Goal: Task Accomplishment & Management: Use online tool/utility

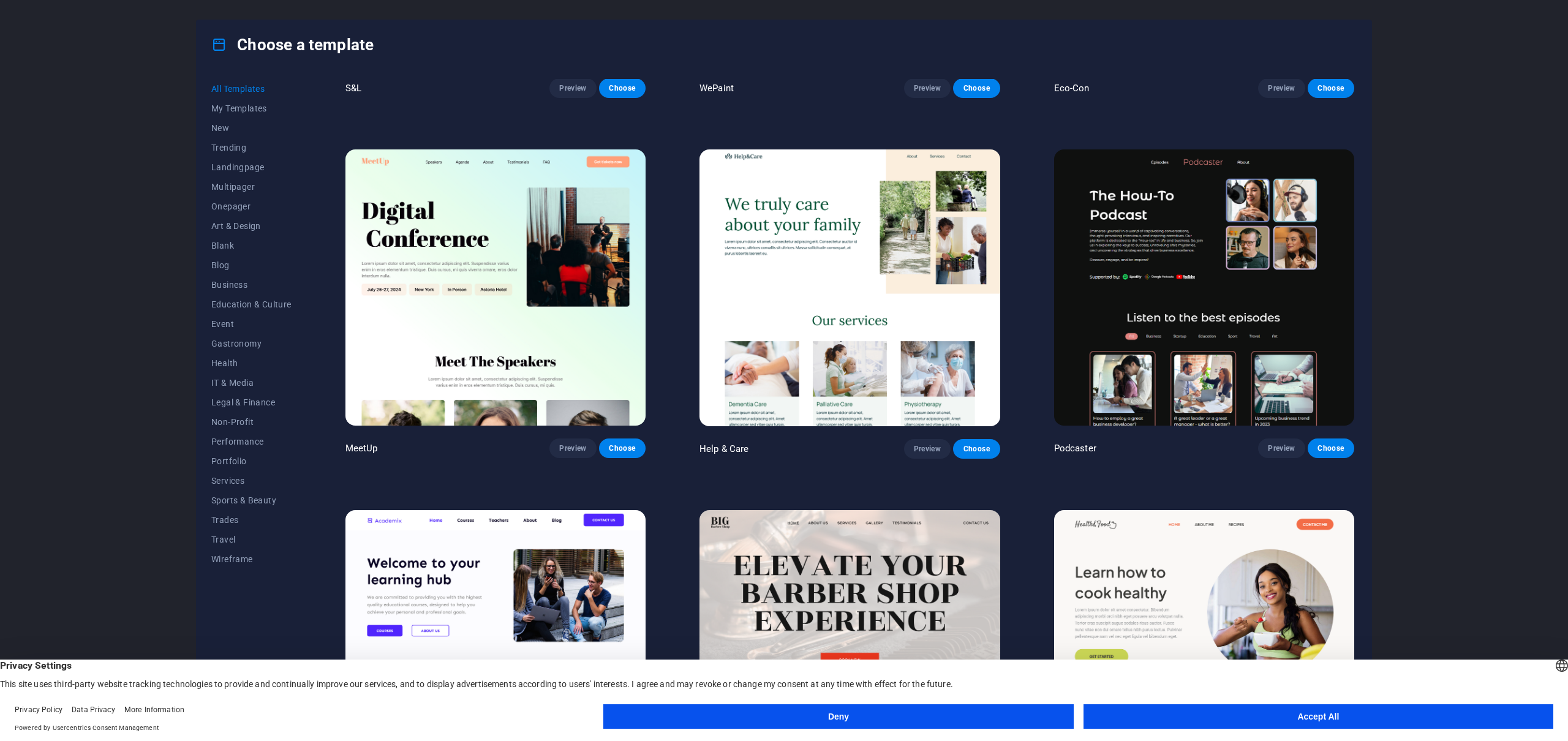
scroll to position [1111, 0]
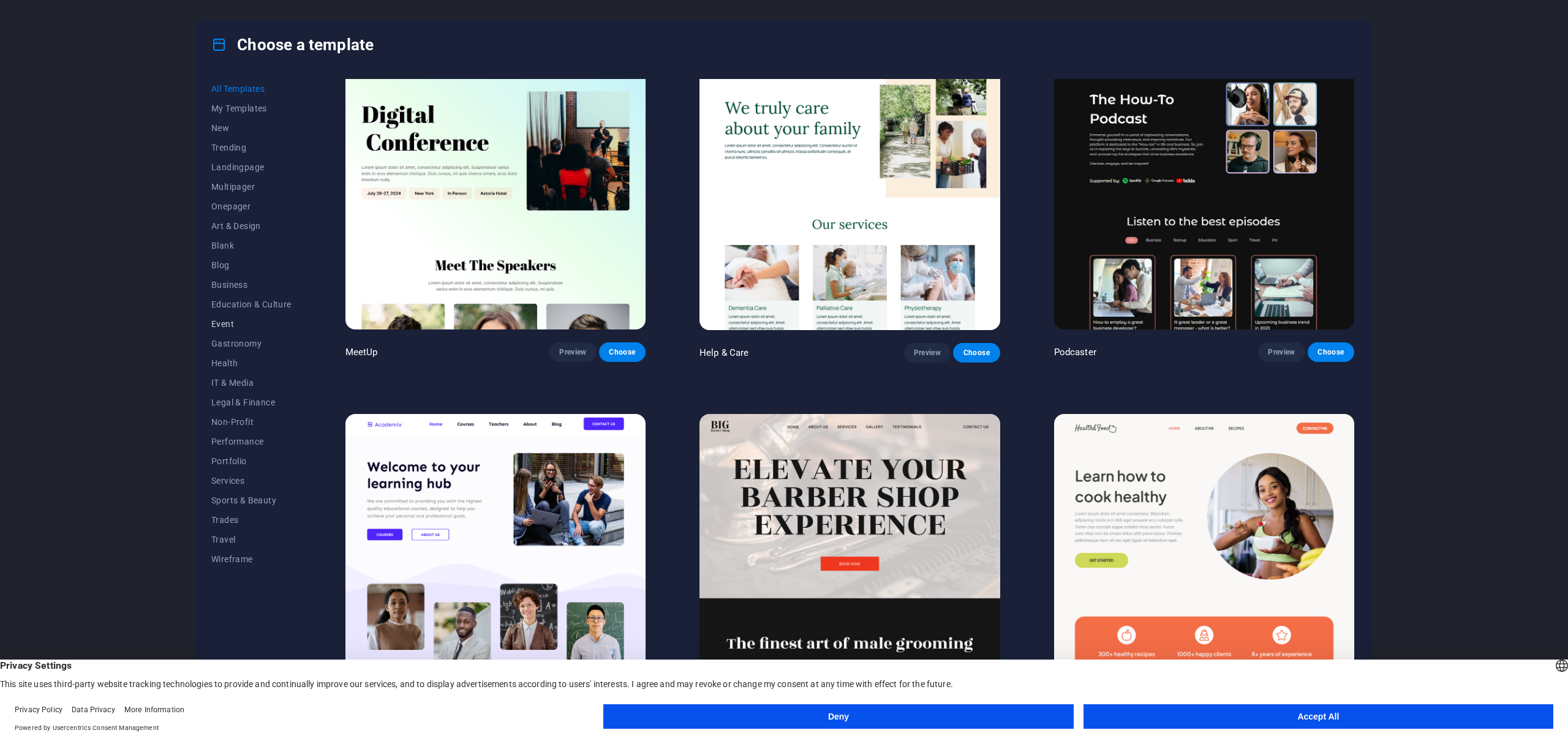
click at [219, 330] on button "Event" at bounding box center [252, 324] width 80 height 20
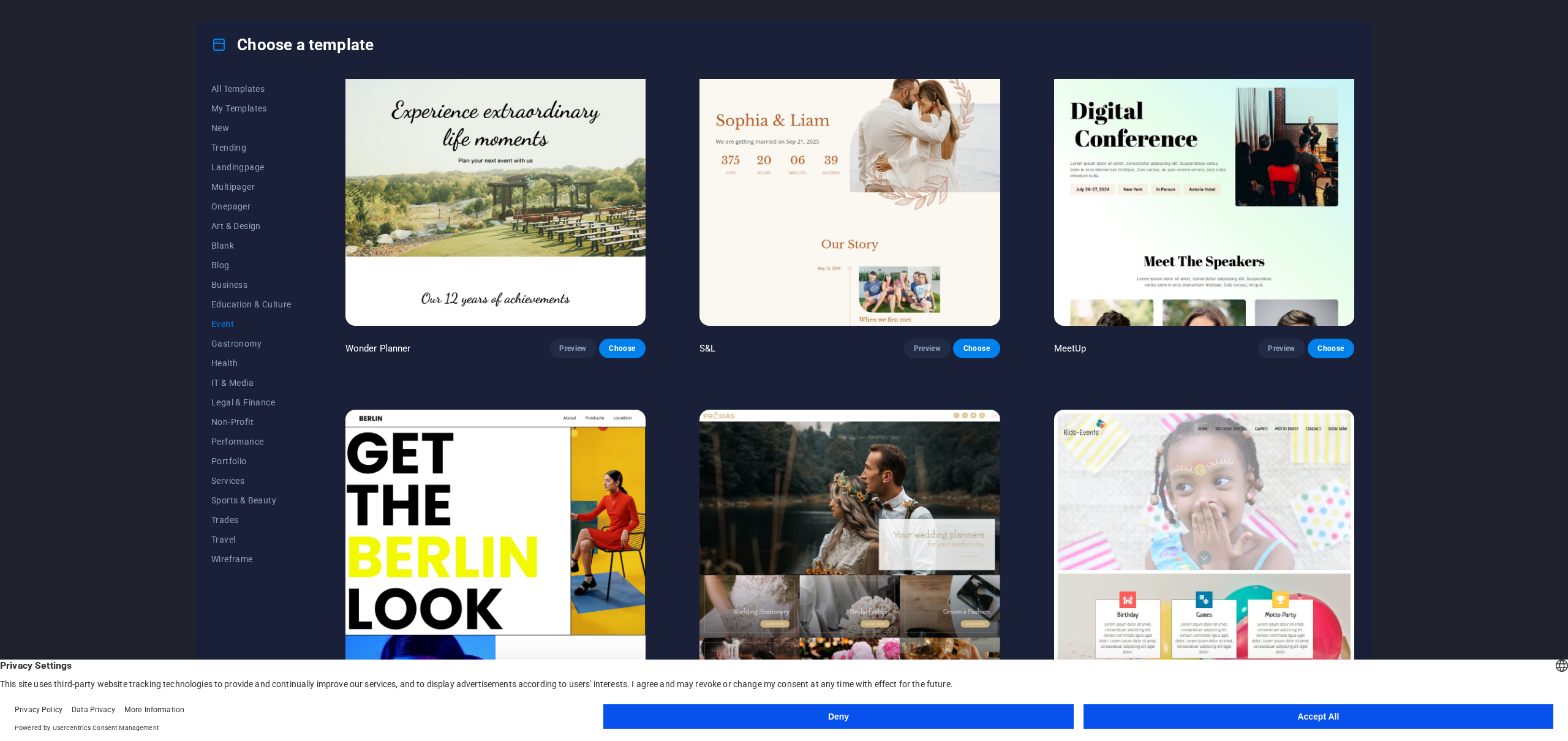
scroll to position [135, 0]
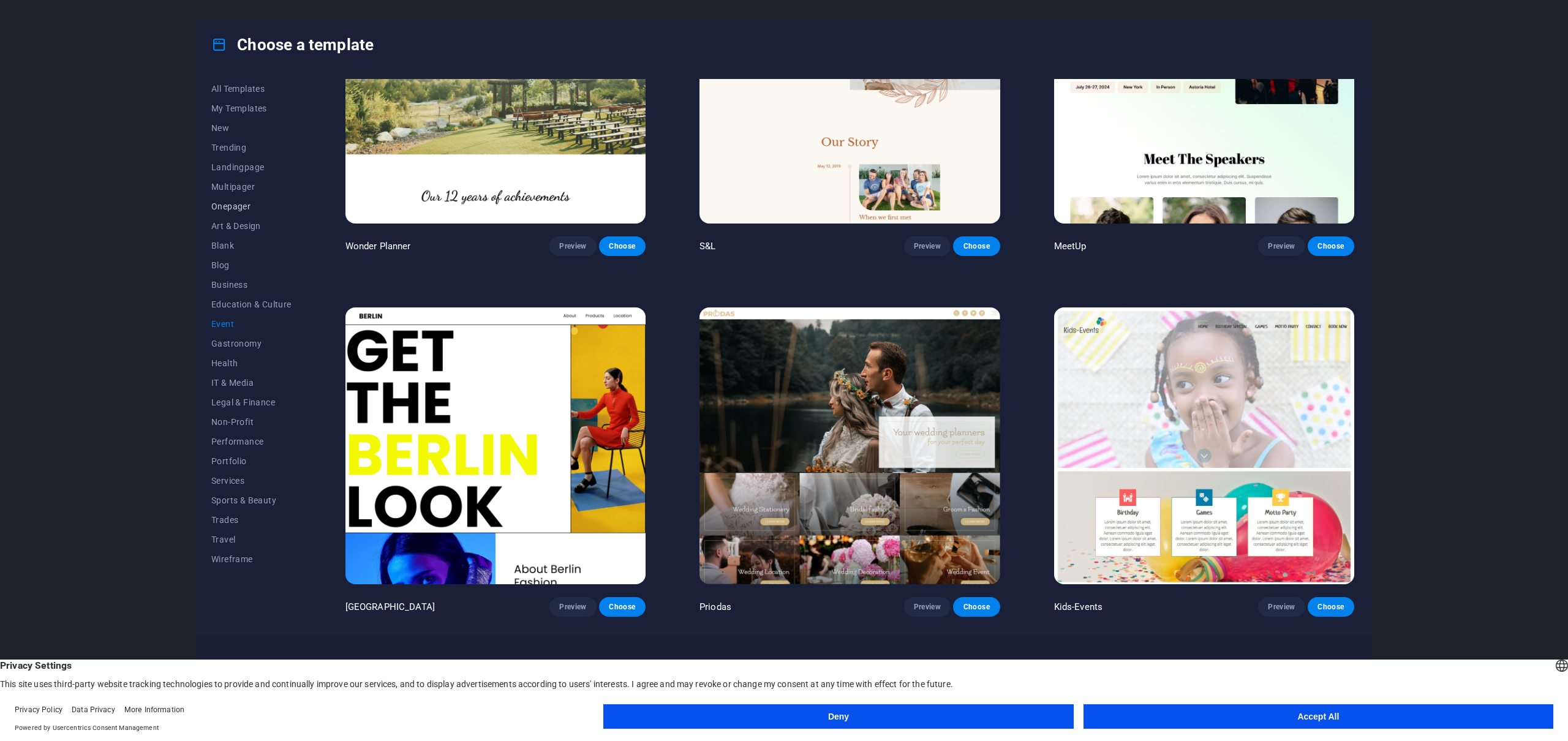
click at [238, 205] on span "Onepager" at bounding box center [252, 206] width 80 height 9
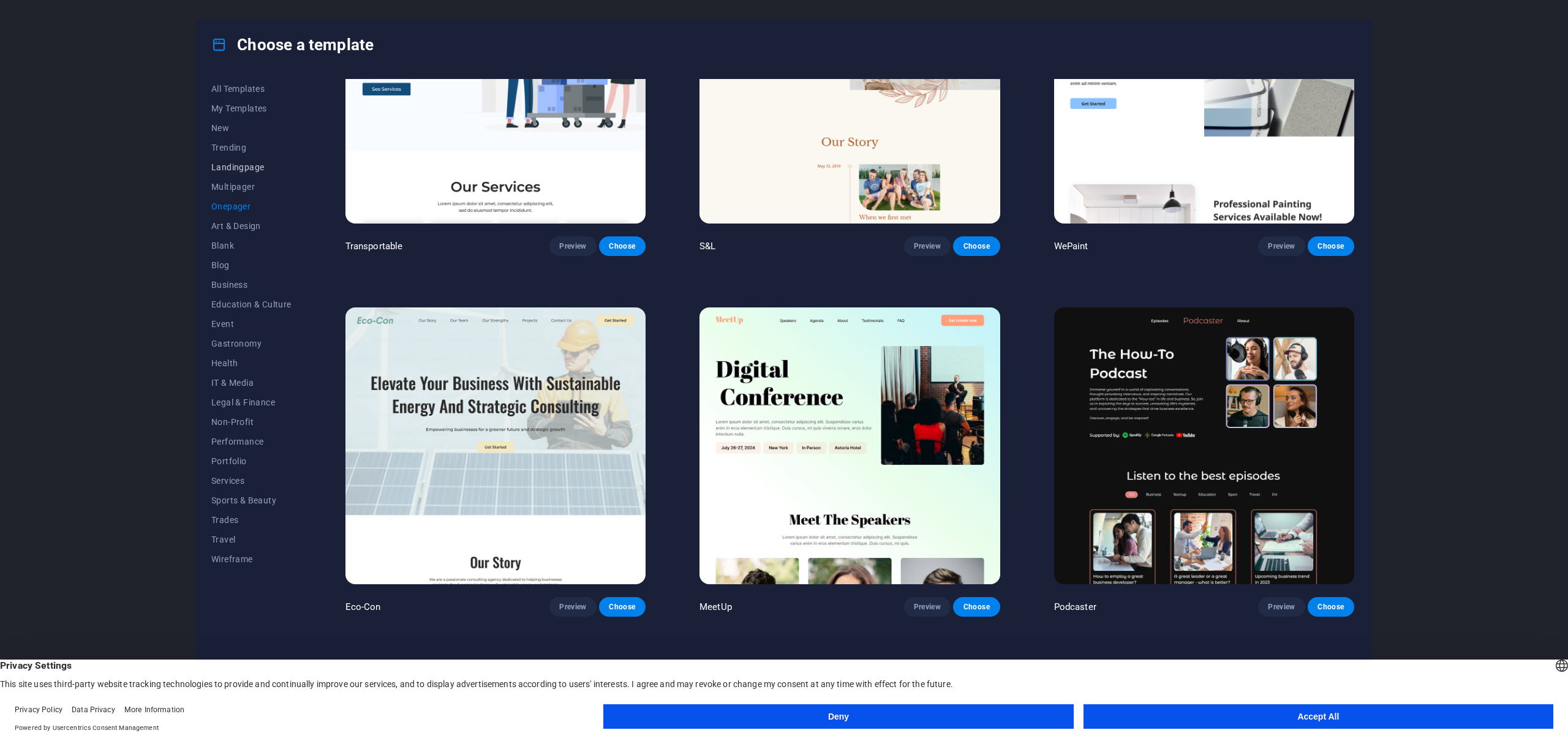
click at [242, 172] on button "Landingpage" at bounding box center [252, 167] width 80 height 20
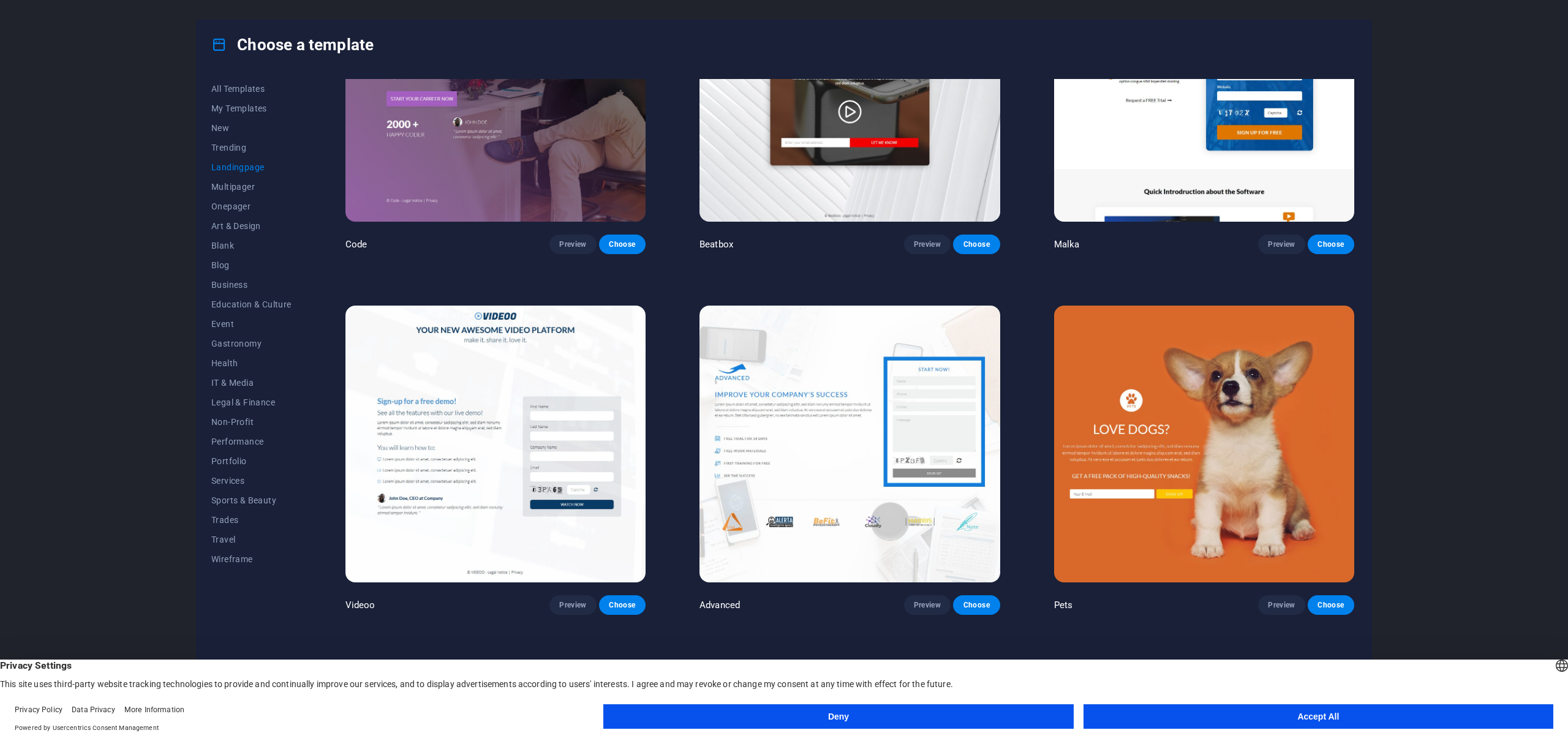
scroll to position [369, 0]
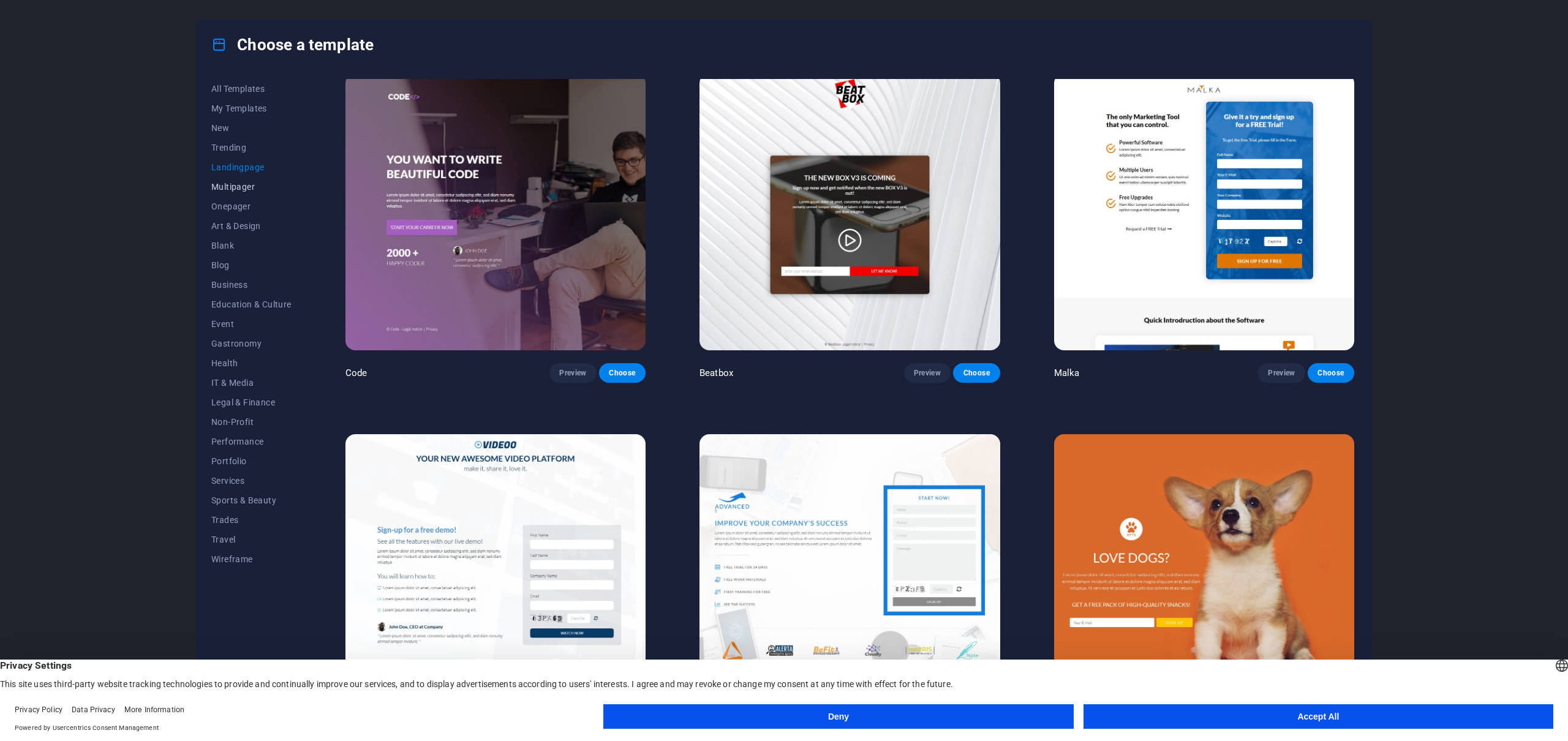
click at [228, 184] on span "Multipager" at bounding box center [252, 186] width 80 height 9
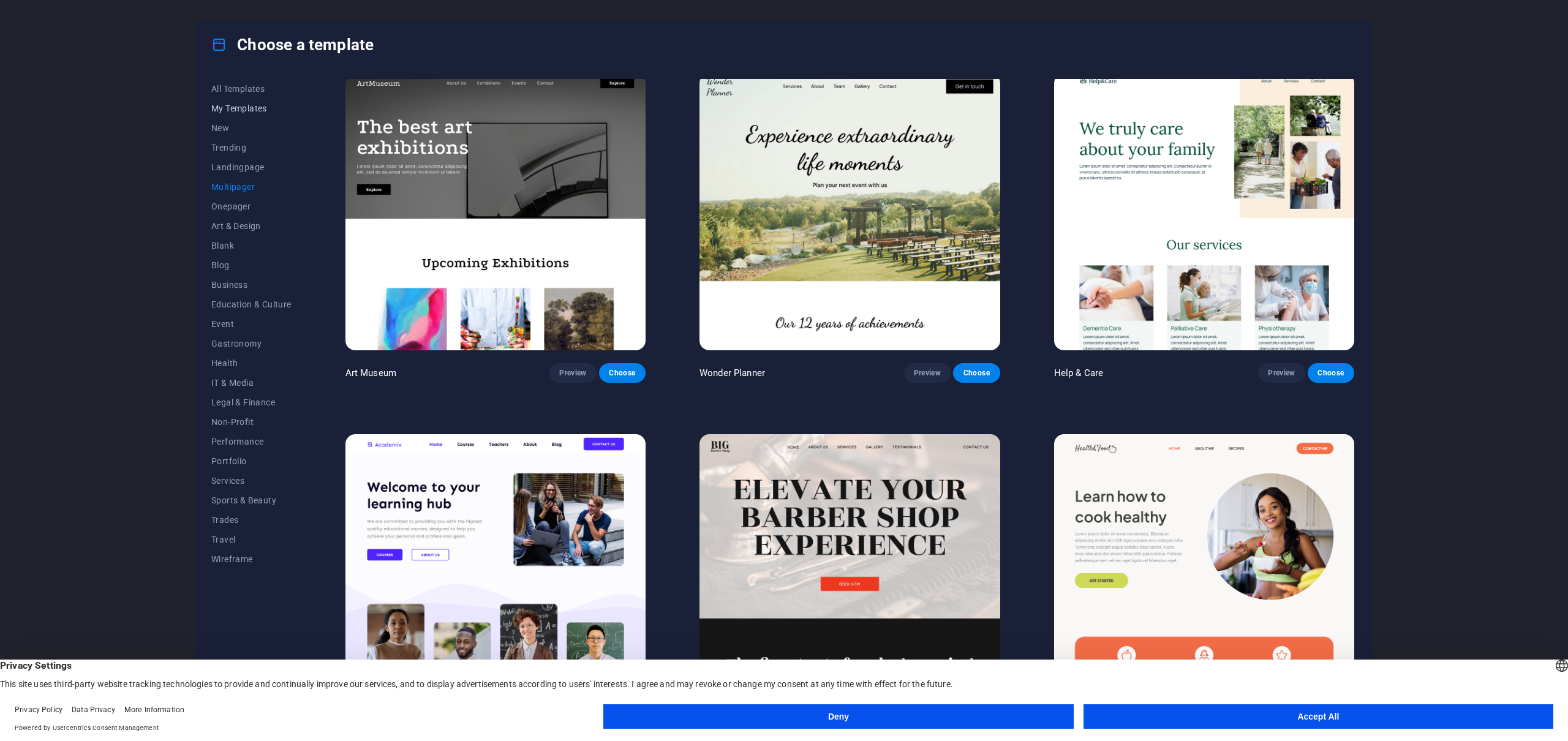
click at [230, 107] on span "My Templates" at bounding box center [252, 109] width 80 height 9
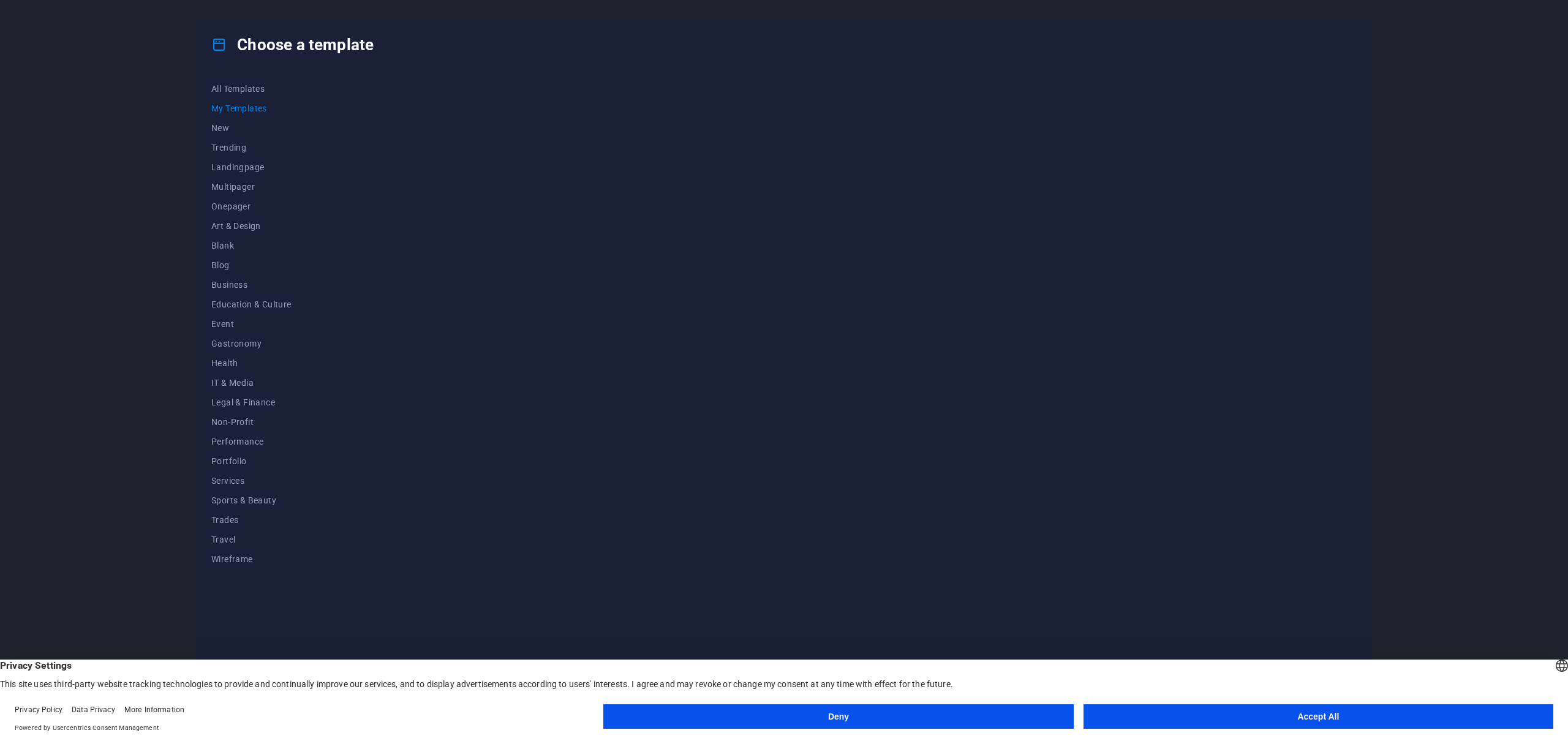
scroll to position [0, 0]
click at [224, 126] on span "New" at bounding box center [252, 128] width 80 height 9
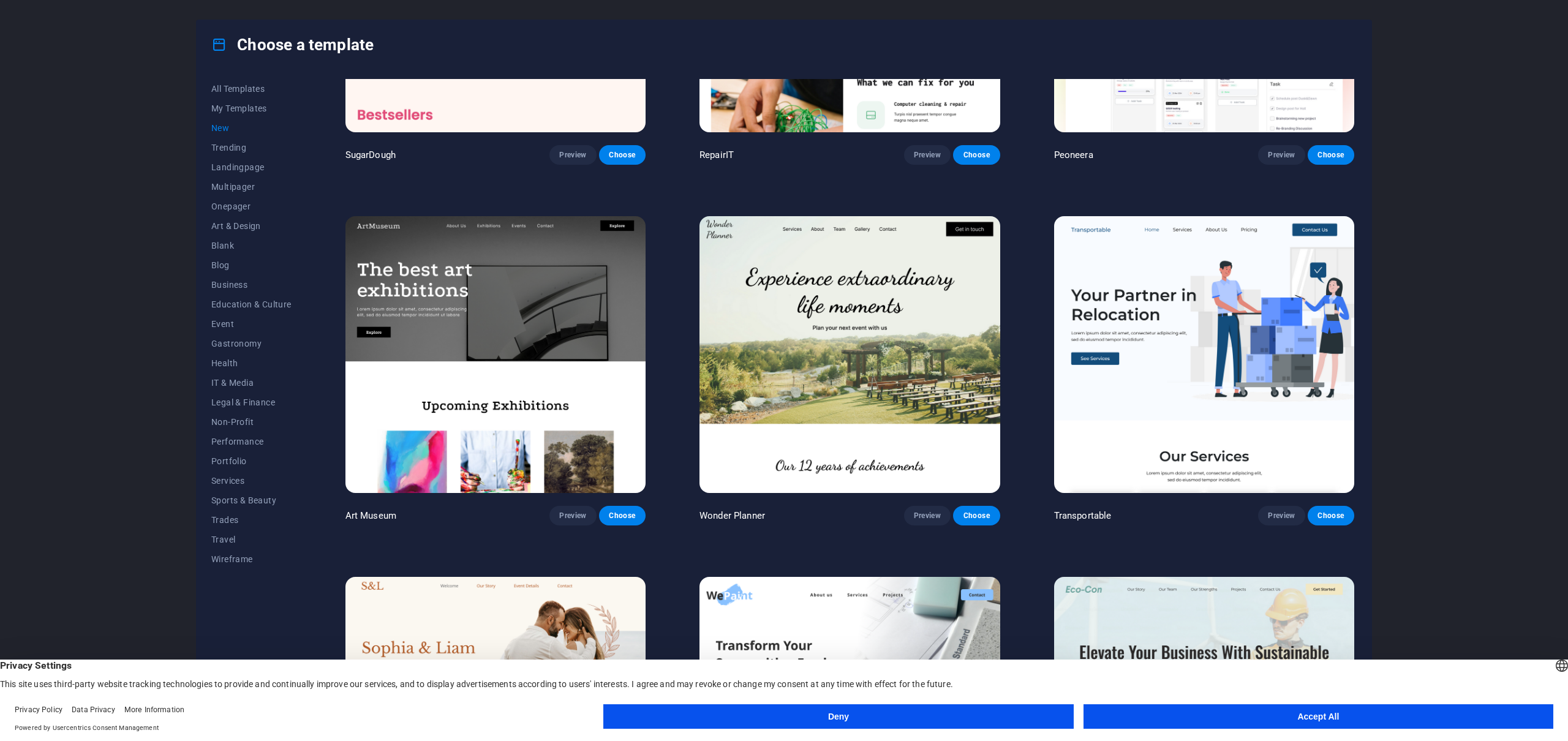
scroll to position [162, 0]
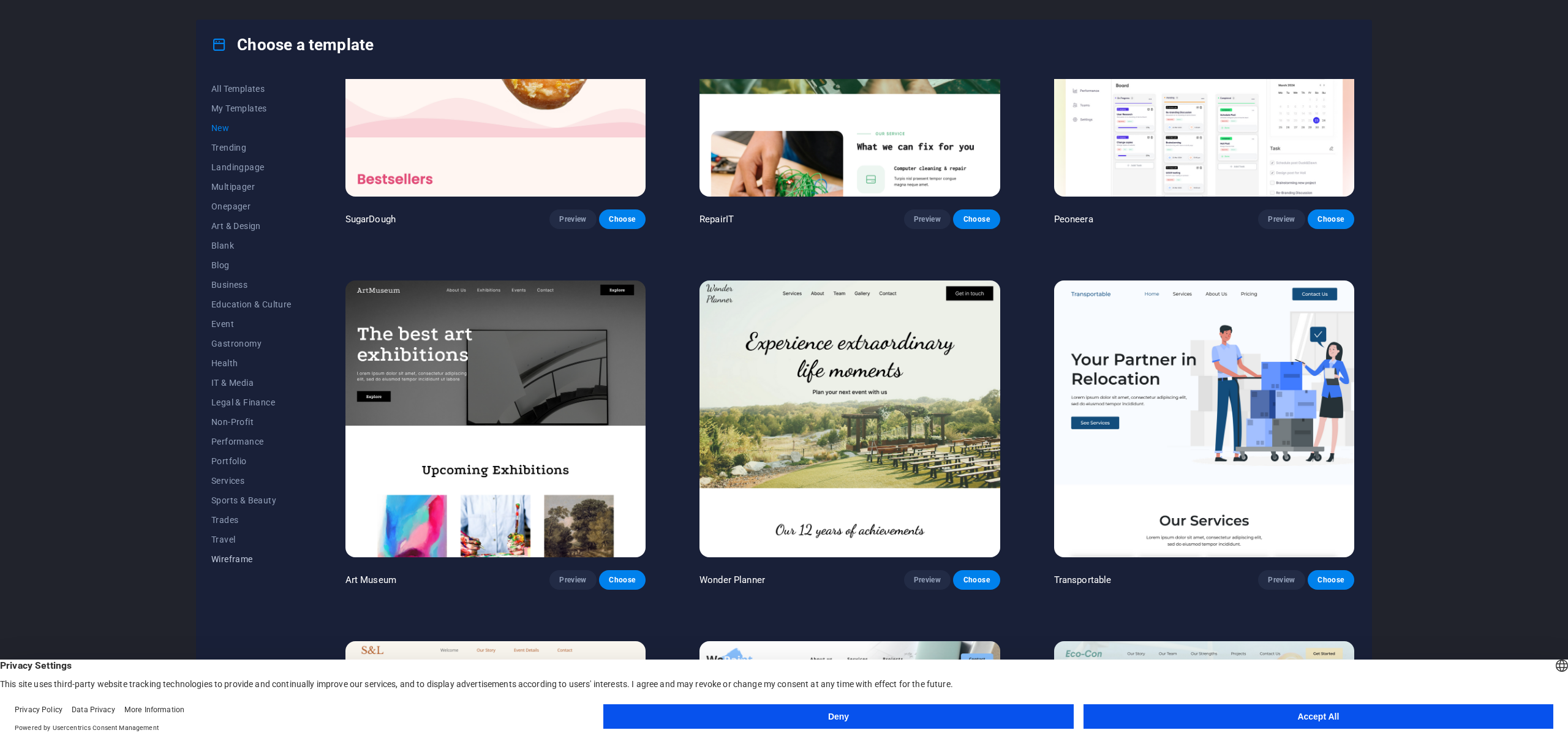
click at [240, 555] on span "Wireframe" at bounding box center [252, 559] width 80 height 9
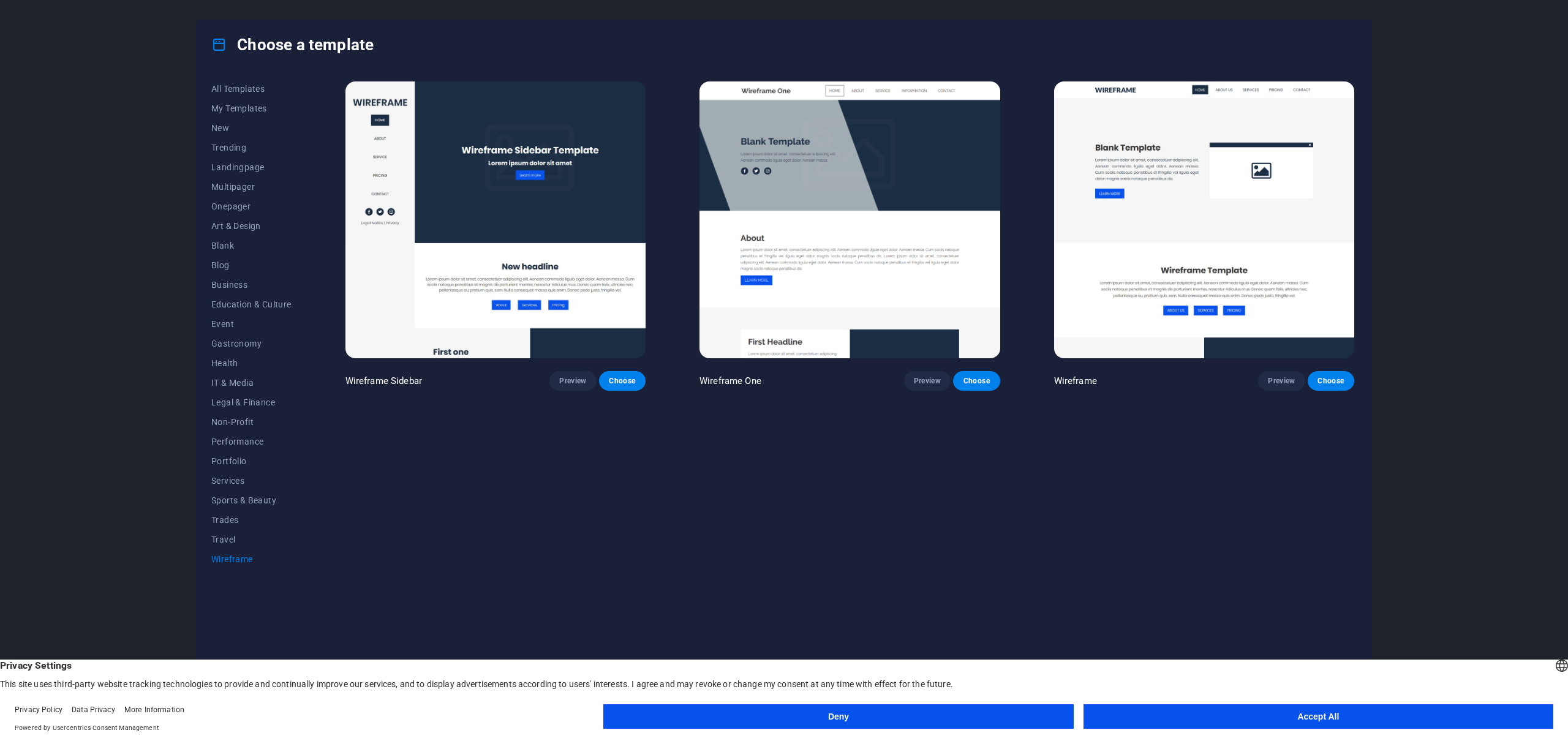
scroll to position [0, 0]
click at [245, 444] on span "Performance" at bounding box center [252, 441] width 80 height 9
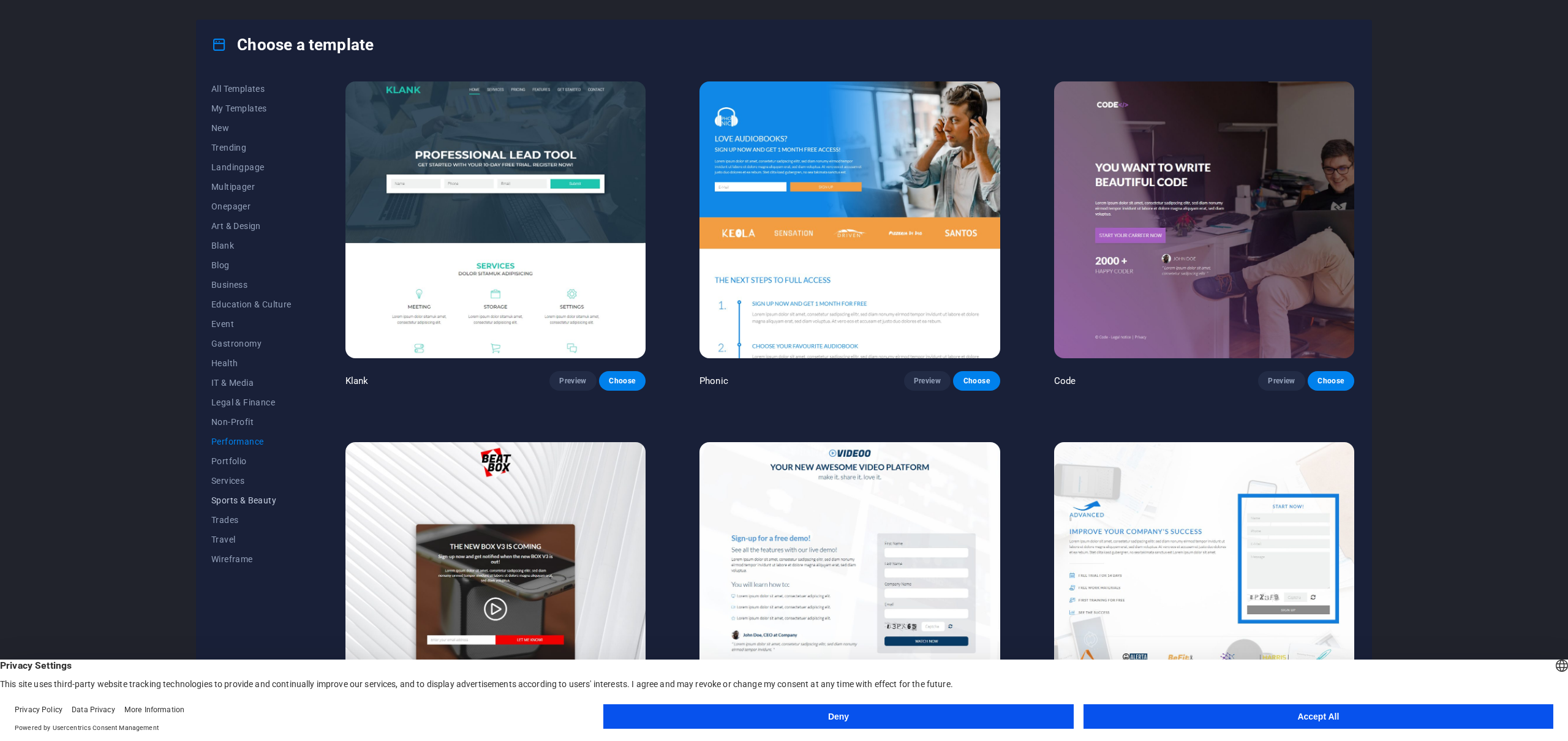
click at [247, 503] on span "Sports & Beauty" at bounding box center [252, 500] width 80 height 9
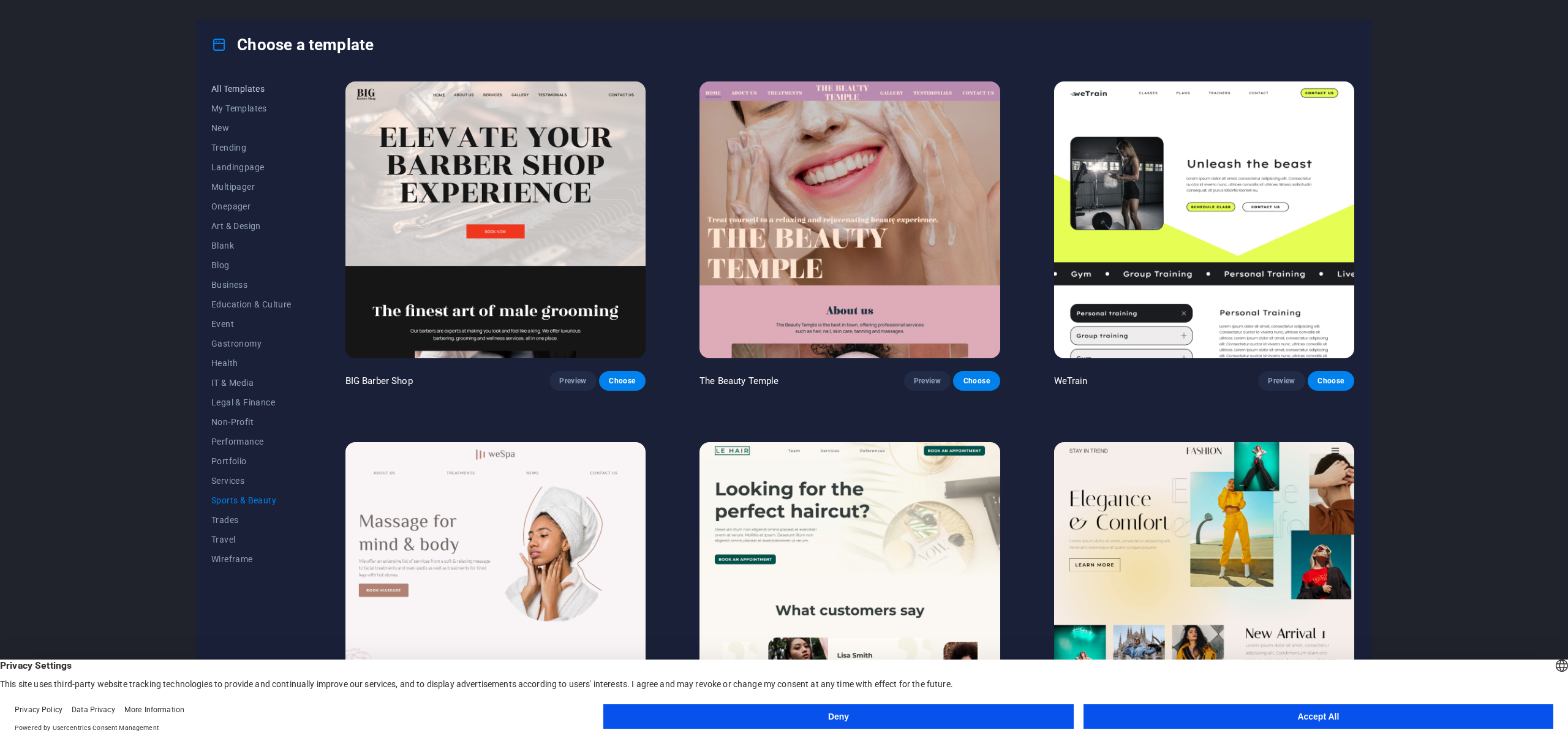
click at [235, 87] on span "All Templates" at bounding box center [252, 89] width 80 height 9
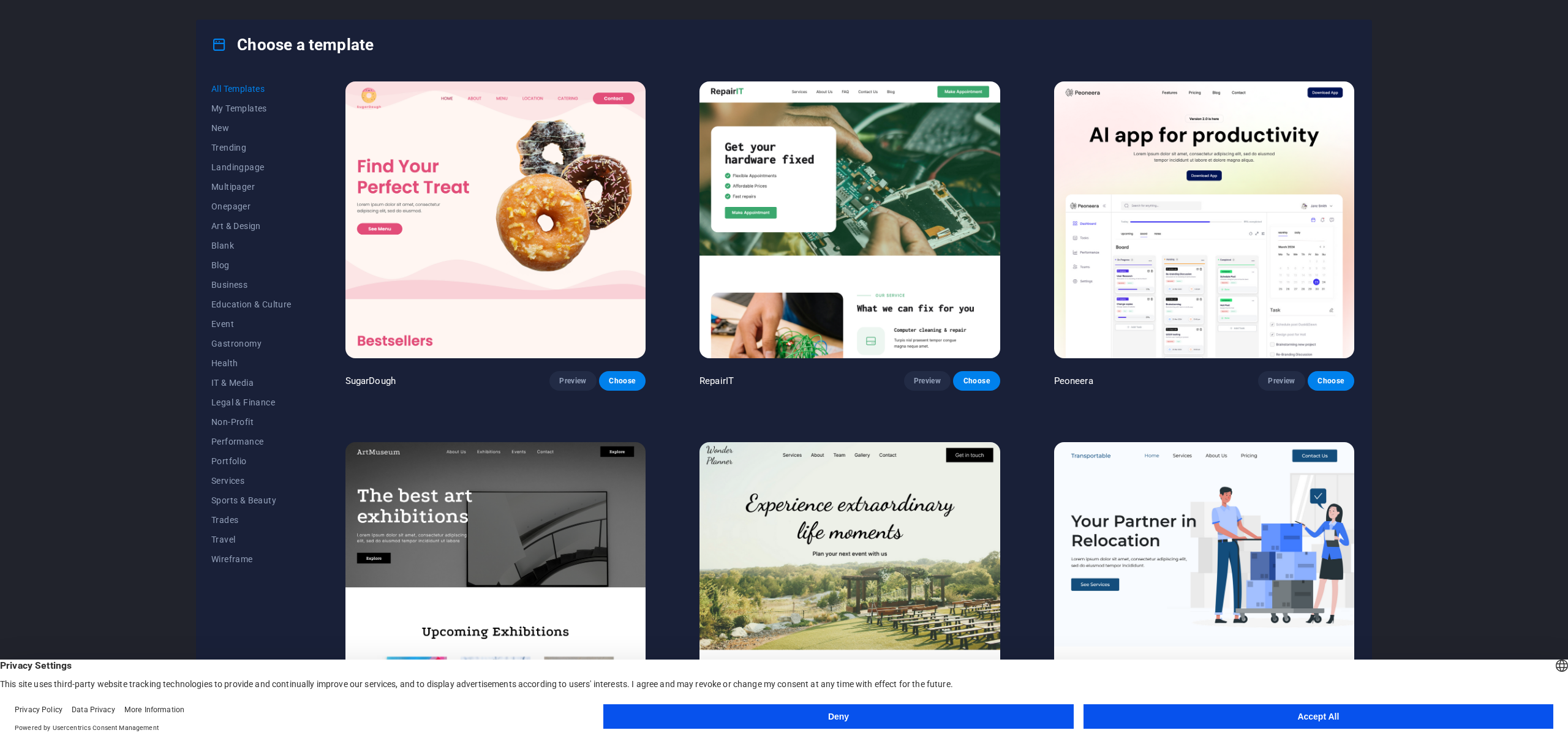
click at [254, 44] on h4 "Choose a template" at bounding box center [293, 44] width 162 height 20
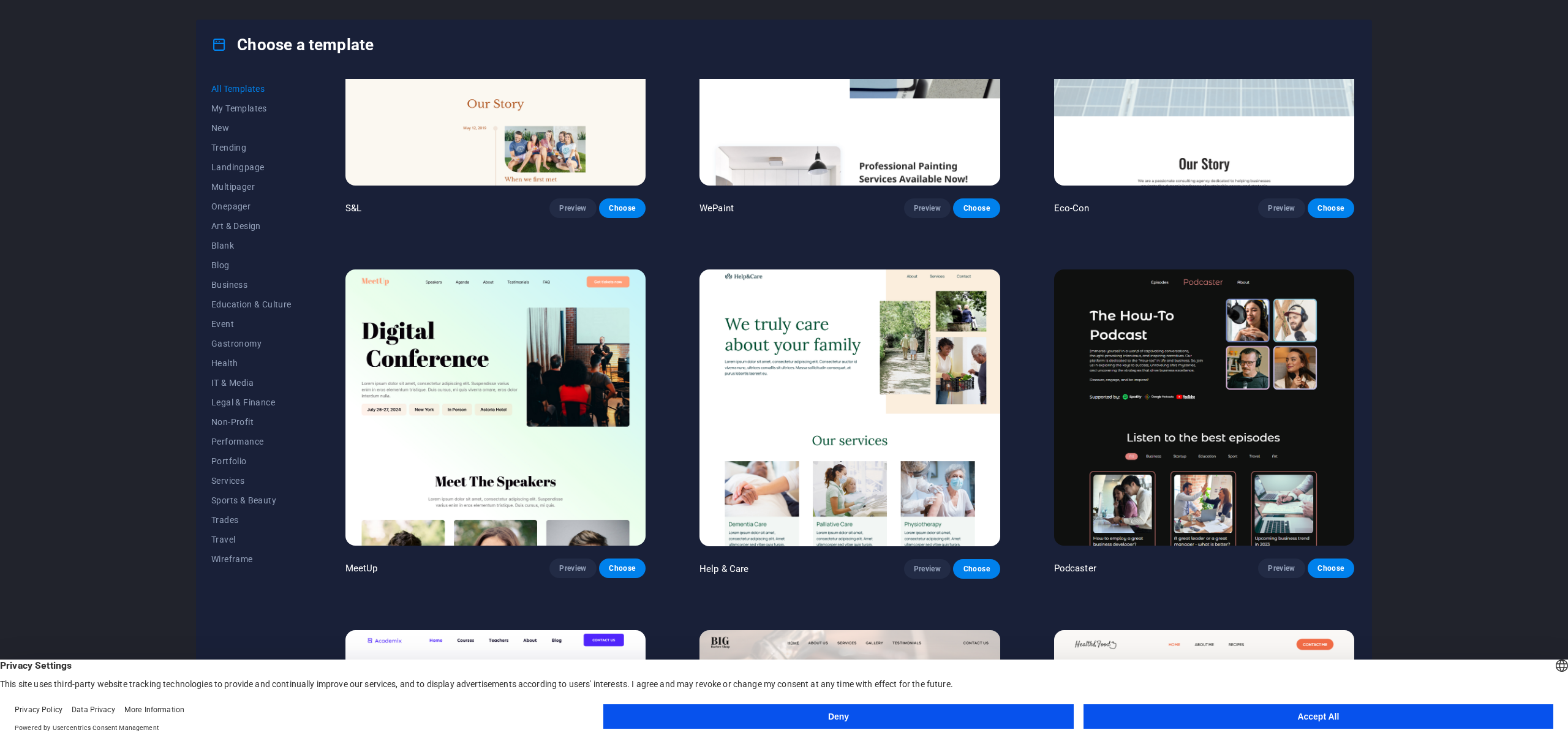
scroll to position [956, 0]
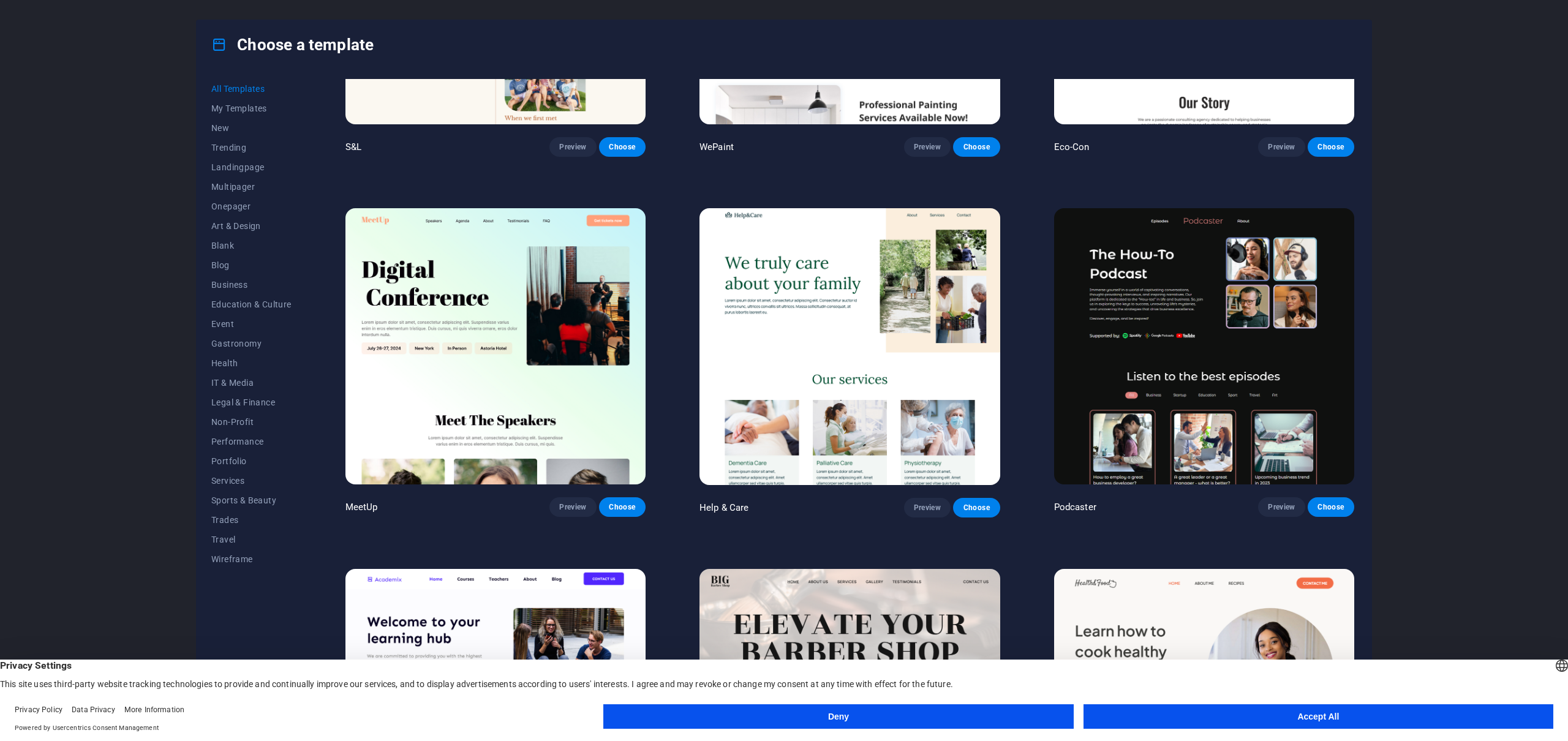
click at [1271, 713] on button "Accept All" at bounding box center [1318, 717] width 469 height 24
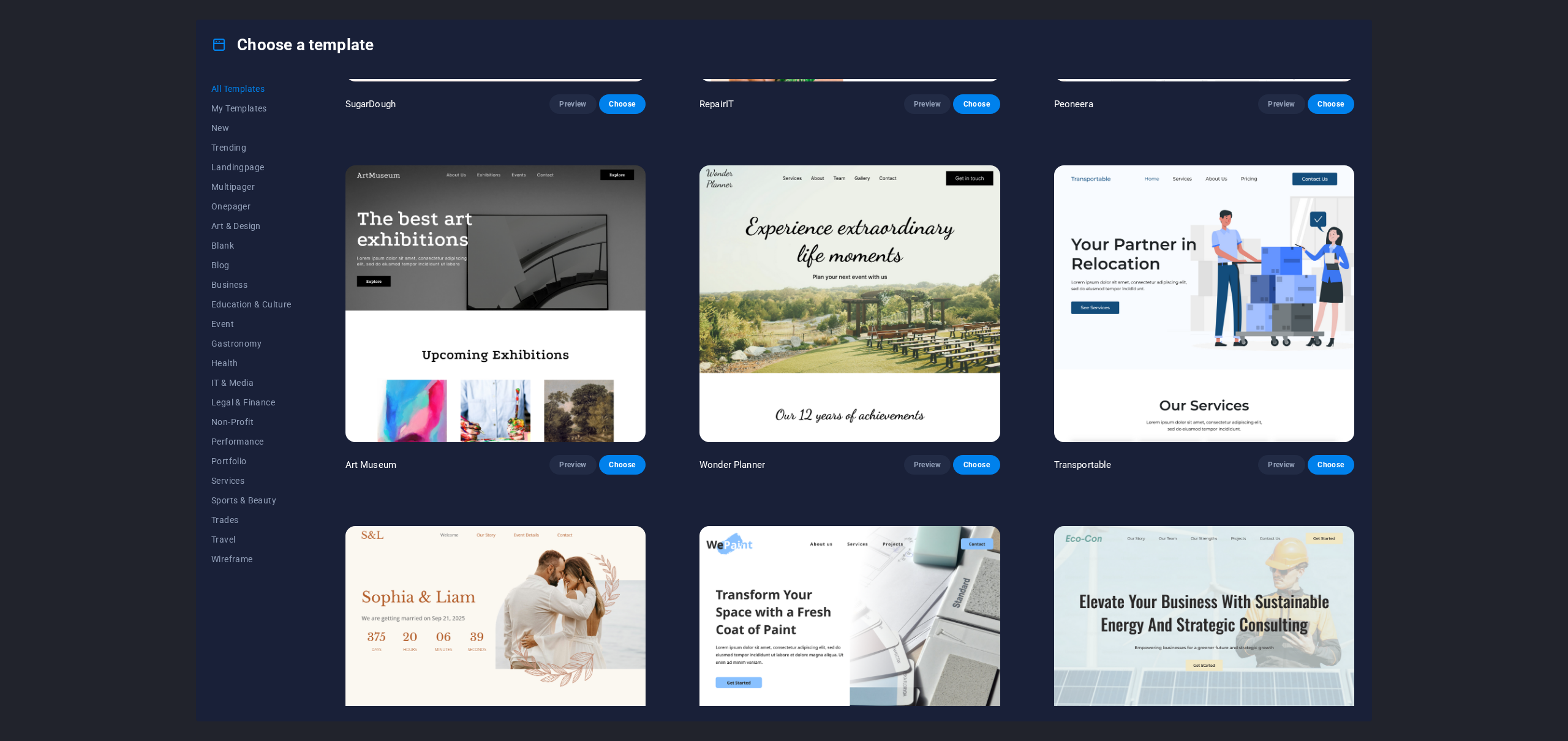
scroll to position [0, 0]
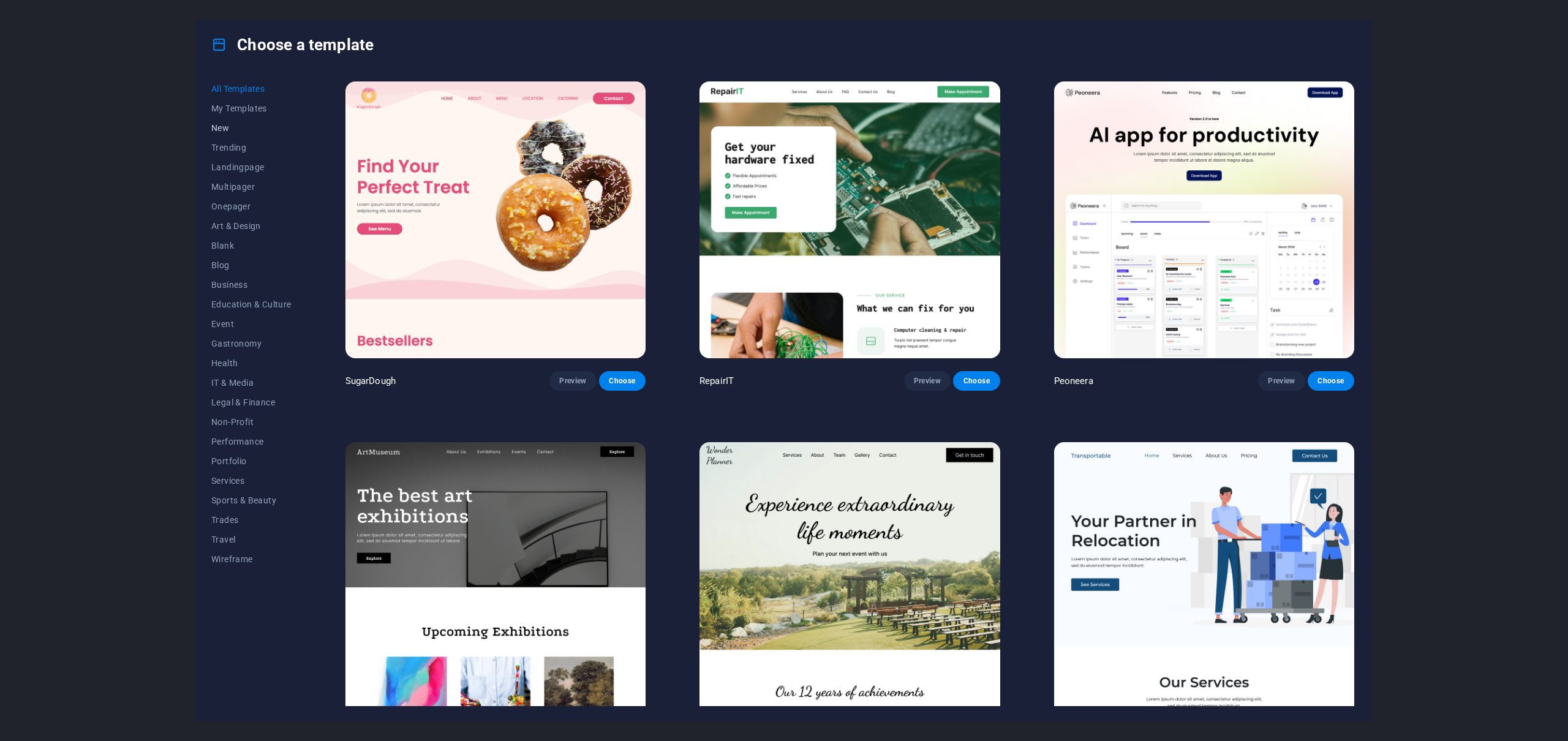
click at [215, 121] on button "New" at bounding box center [252, 127] width 80 height 20
click at [220, 128] on span "New" at bounding box center [252, 128] width 80 height 9
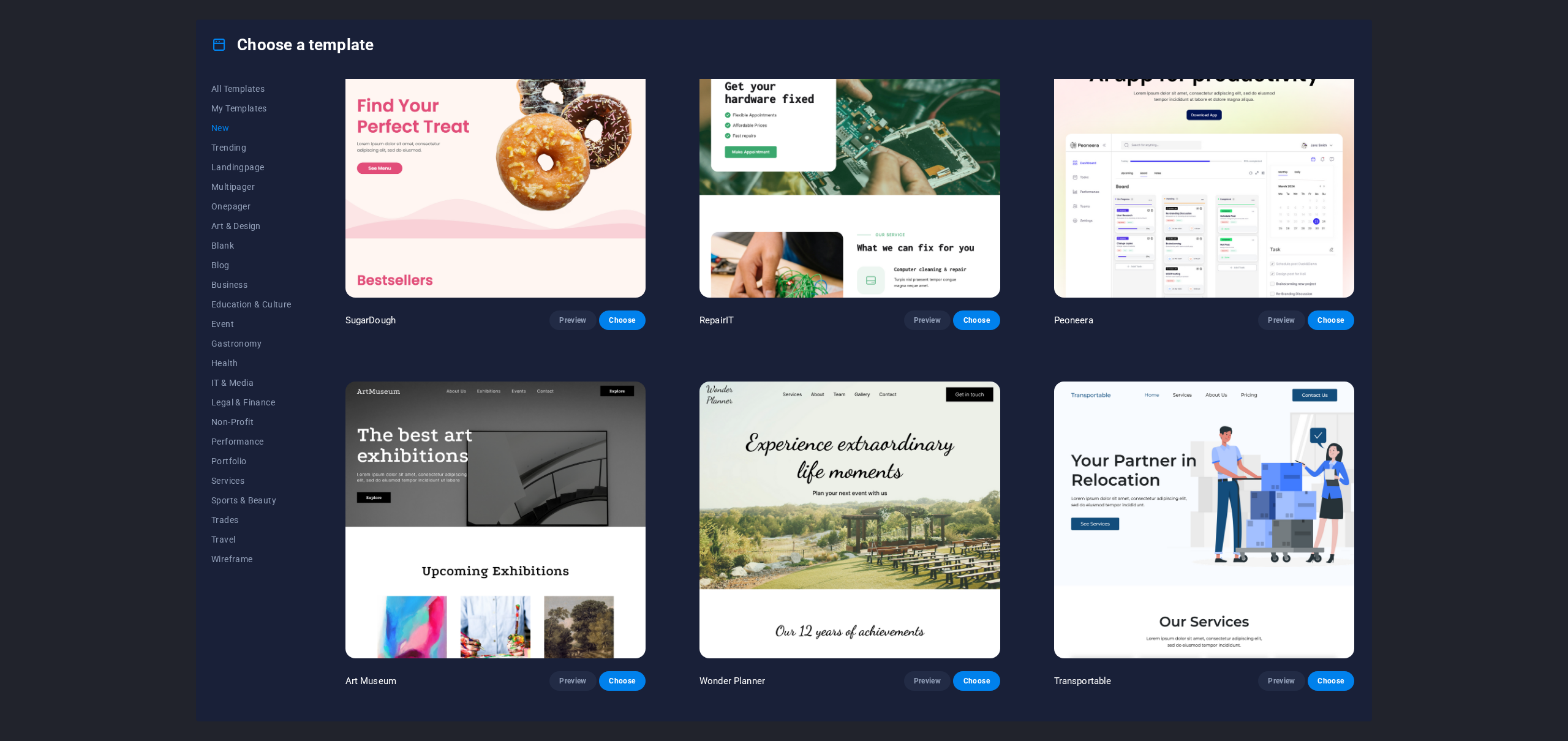
scroll to position [61, 0]
click at [933, 320] on span "Preview" at bounding box center [927, 319] width 27 height 9
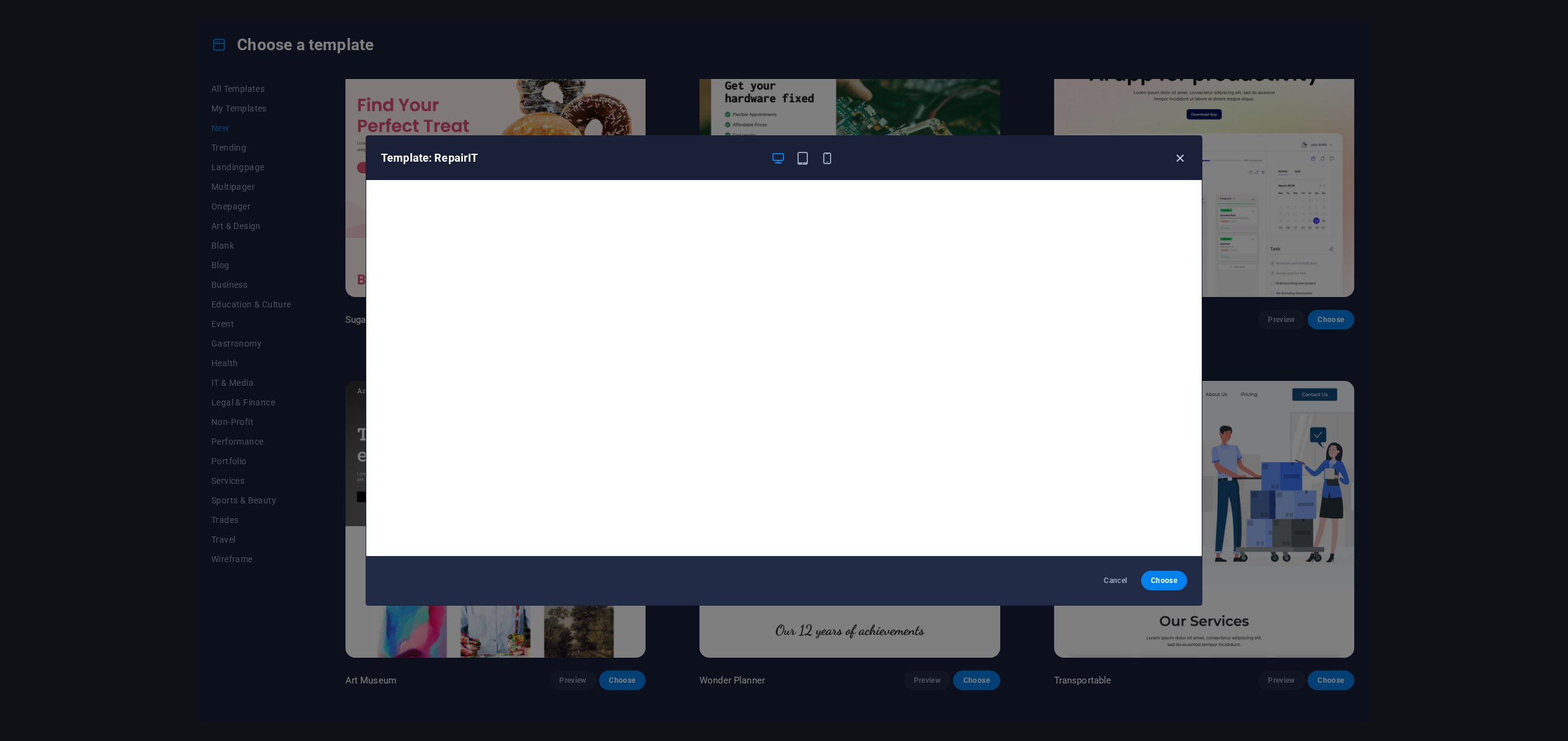
click at [1172, 157] on icon "button" at bounding box center [1180, 158] width 14 height 14
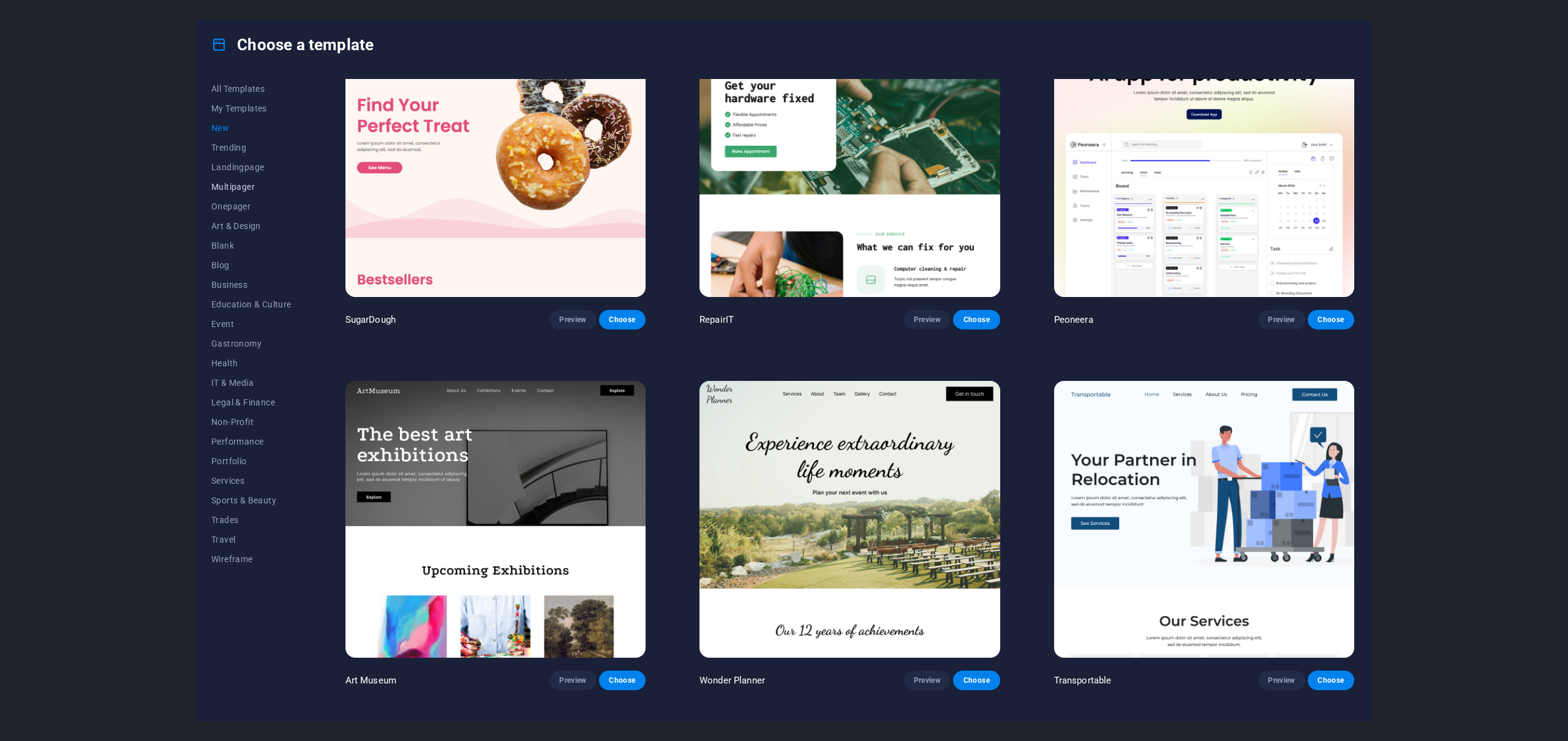
click at [234, 182] on span "Multipager" at bounding box center [252, 186] width 80 height 9
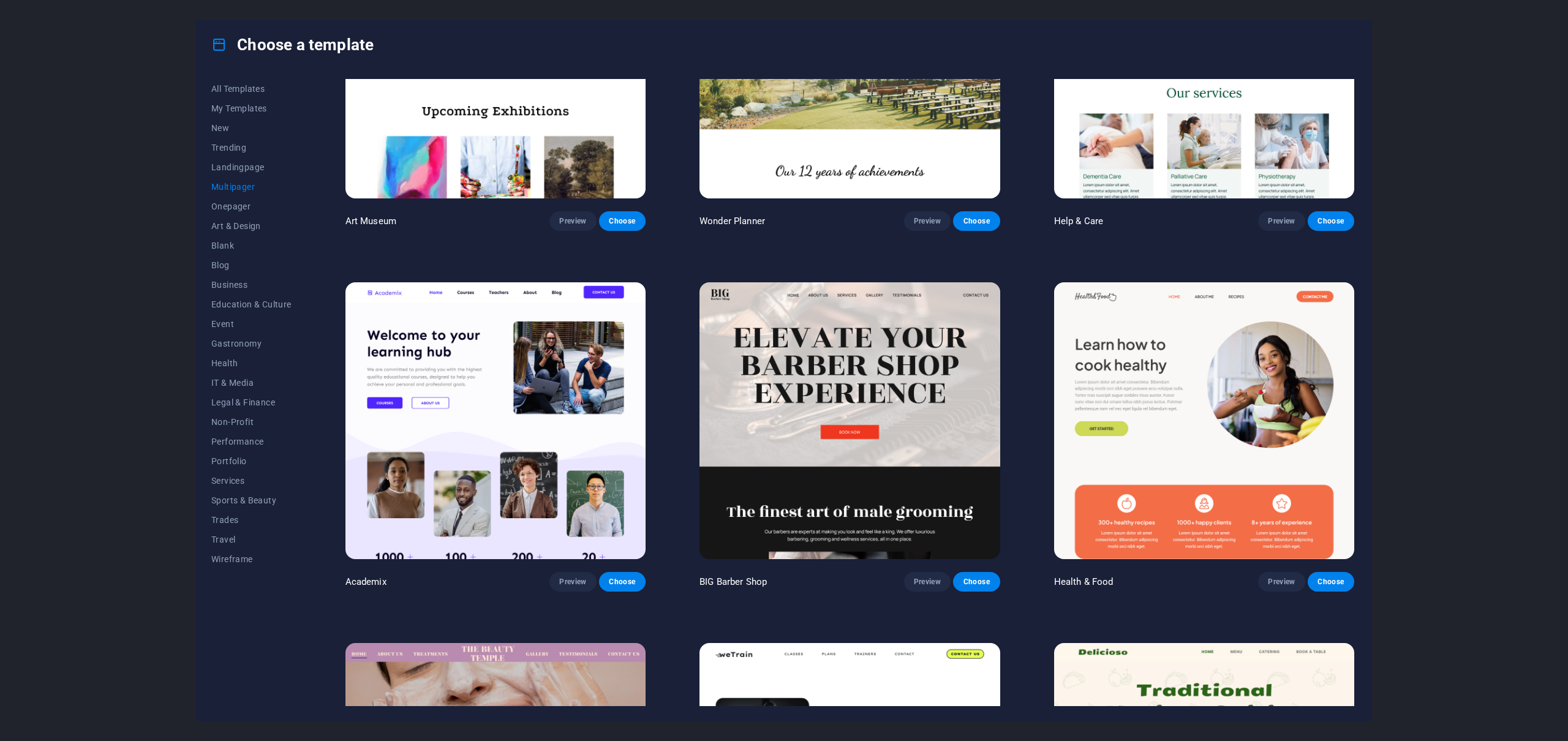
scroll to position [522, 0]
click at [926, 581] on span "Preview" at bounding box center [927, 581] width 27 height 9
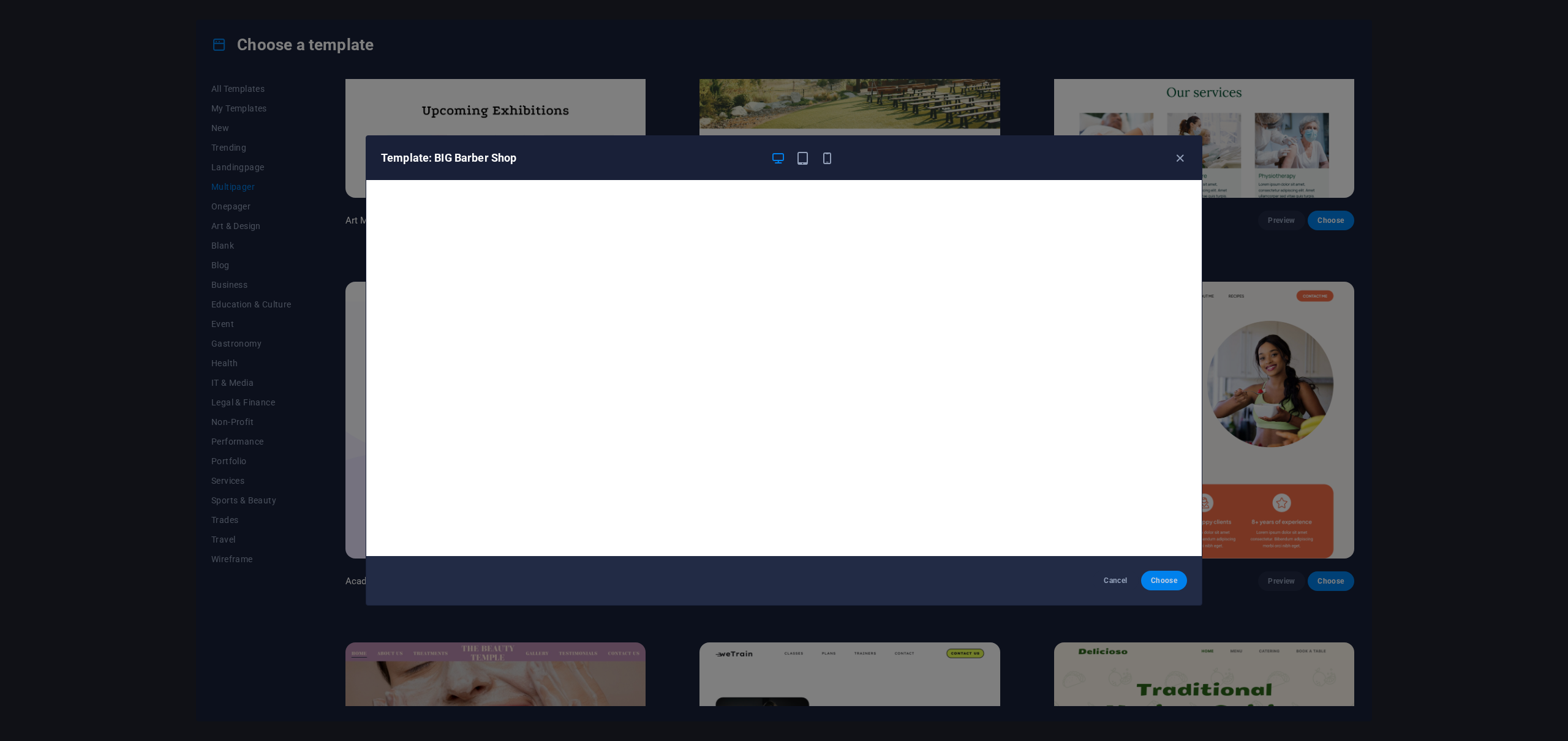
click at [1158, 582] on span "Choose" at bounding box center [1163, 581] width 26 height 9
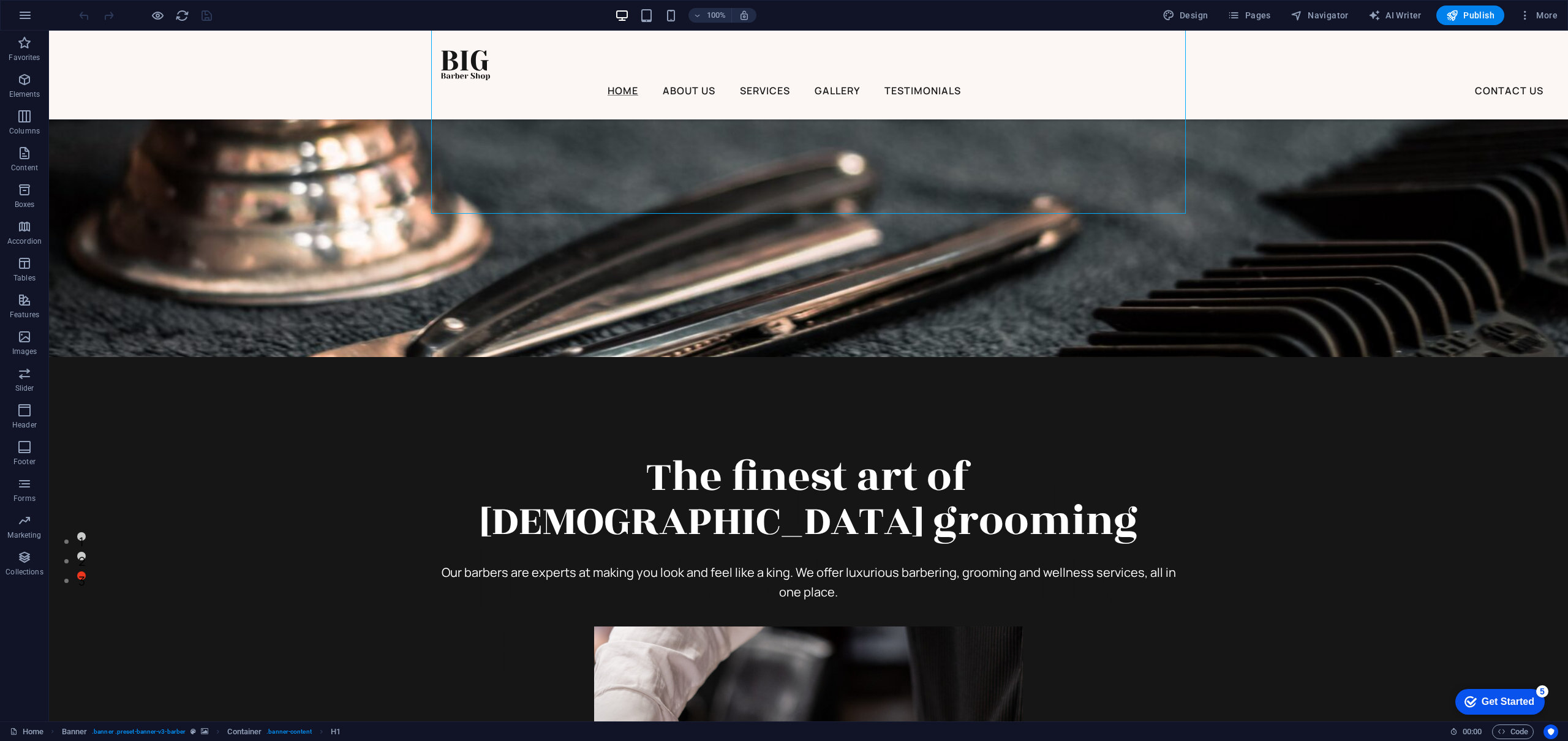
scroll to position [173, 0]
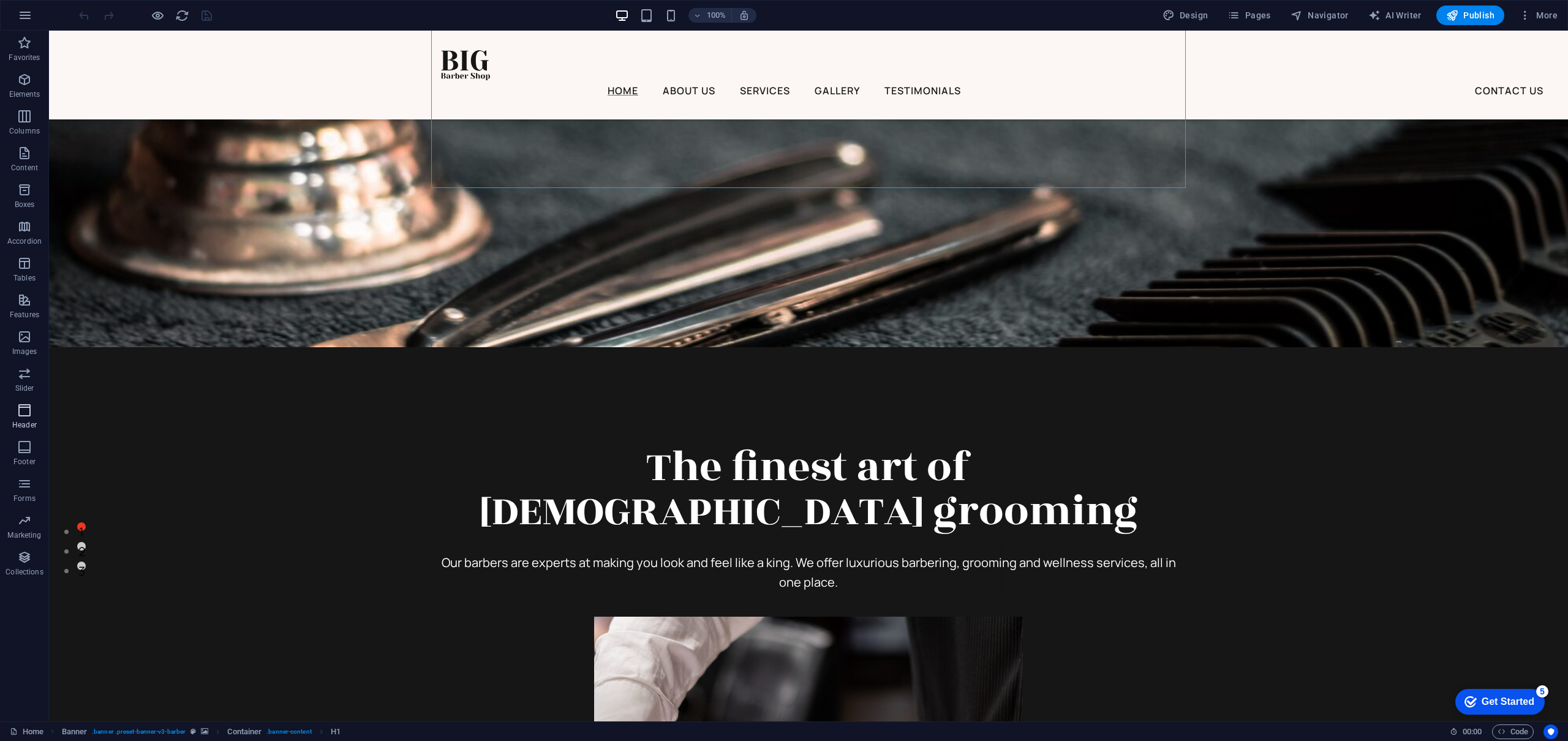
click at [22, 412] on icon "button" at bounding box center [24, 410] width 15 height 15
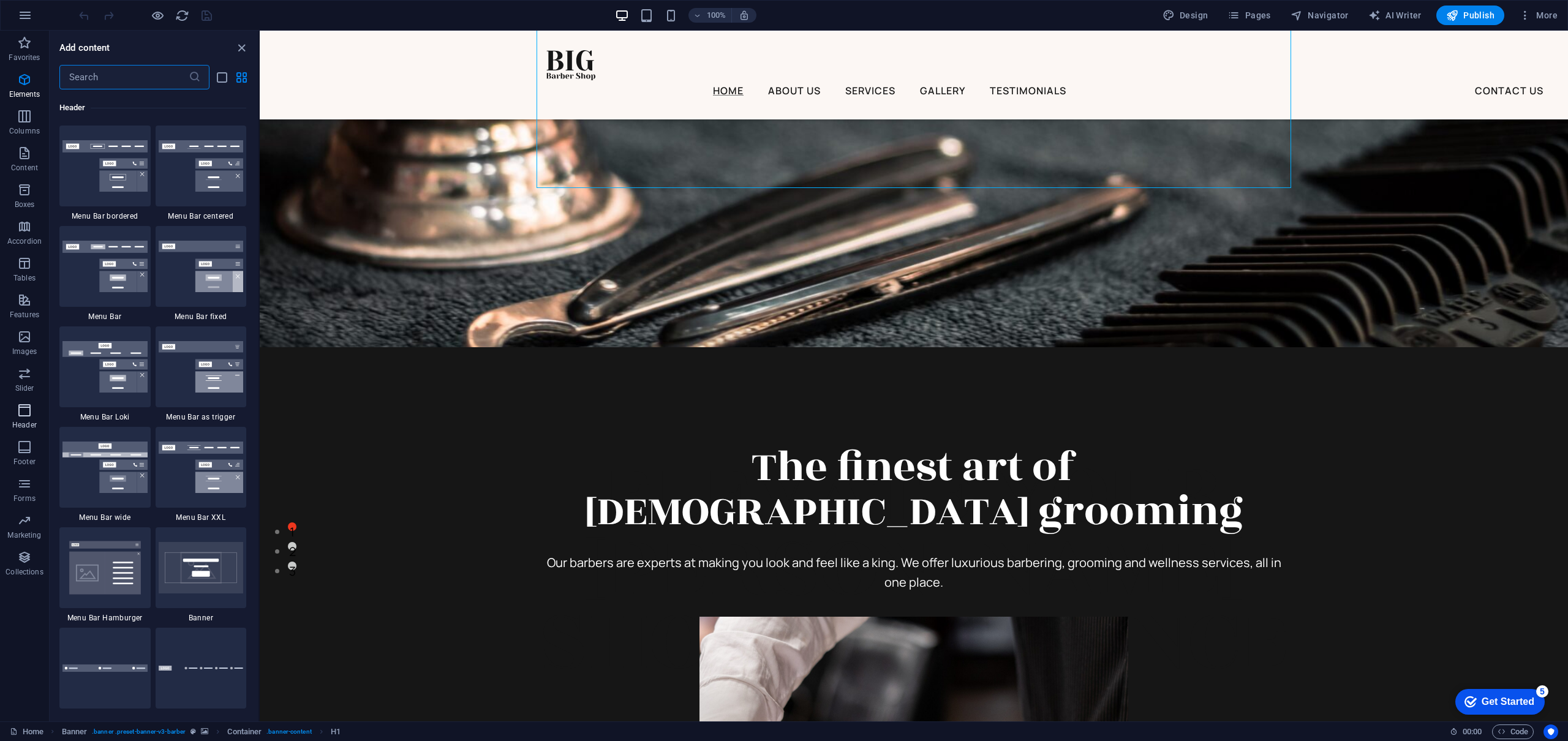
scroll to position [7377, 0]
drag, startPoint x: 22, startPoint y: 412, endPoint x: 49, endPoint y: 616, distance: 205.8
click at [0, 31] on section "Favorites Elements Columns Content Boxes Accordion Tables Features Images Slide…" at bounding box center [784, 376] width 1568 height 691
